Goal: Information Seeking & Learning: Learn about a topic

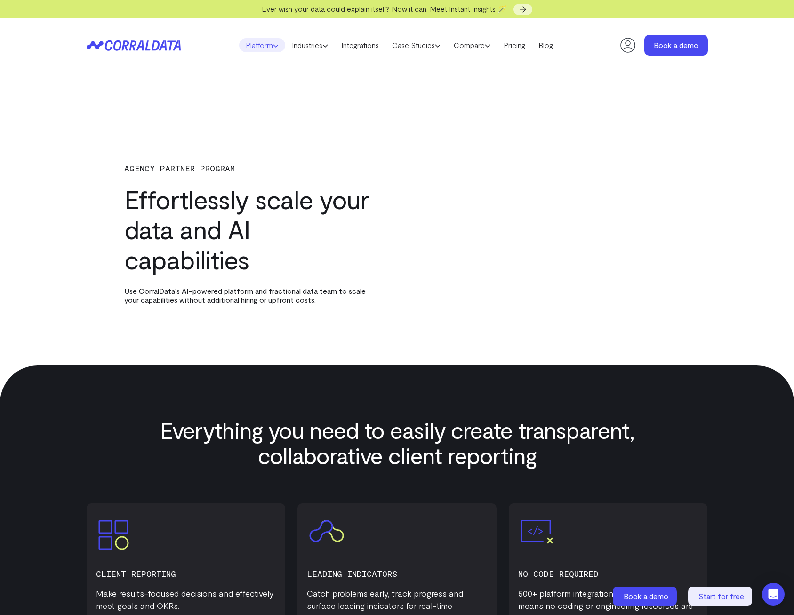
click at [273, 48] on link "Platform" at bounding box center [262, 45] width 46 height 14
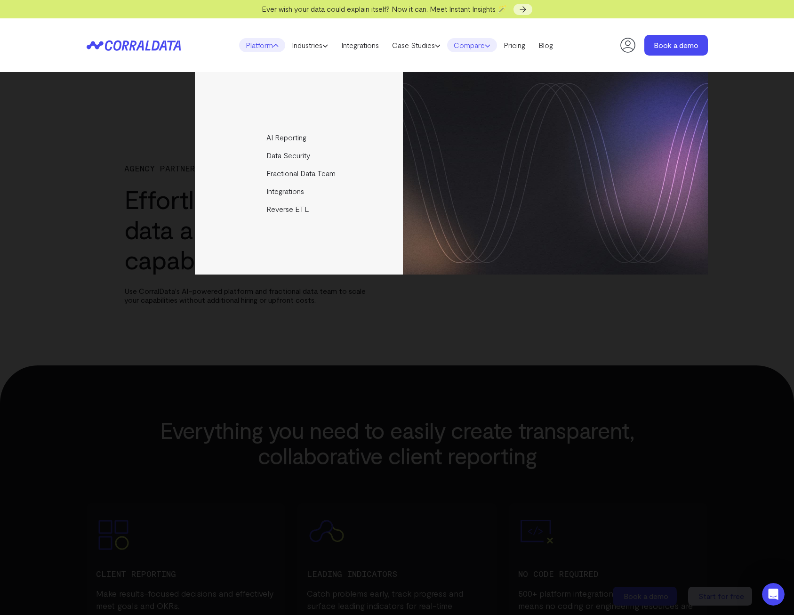
click at [491, 47] on link "Compare" at bounding box center [472, 45] width 50 height 14
